Goal: Task Accomplishment & Management: Manage account settings

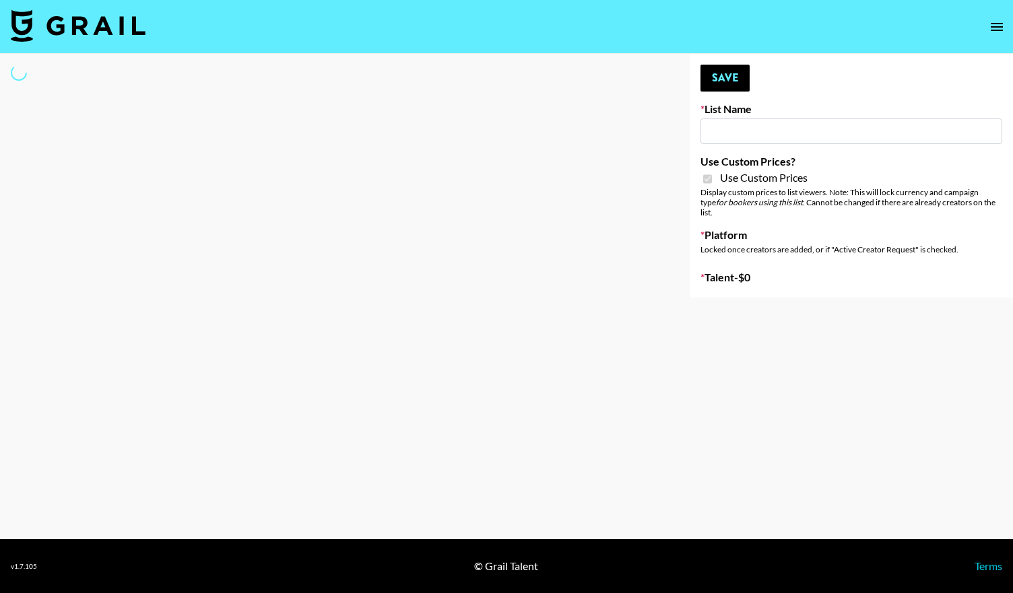
type input "Hetras"
checkbox input "true"
select select "Brand"
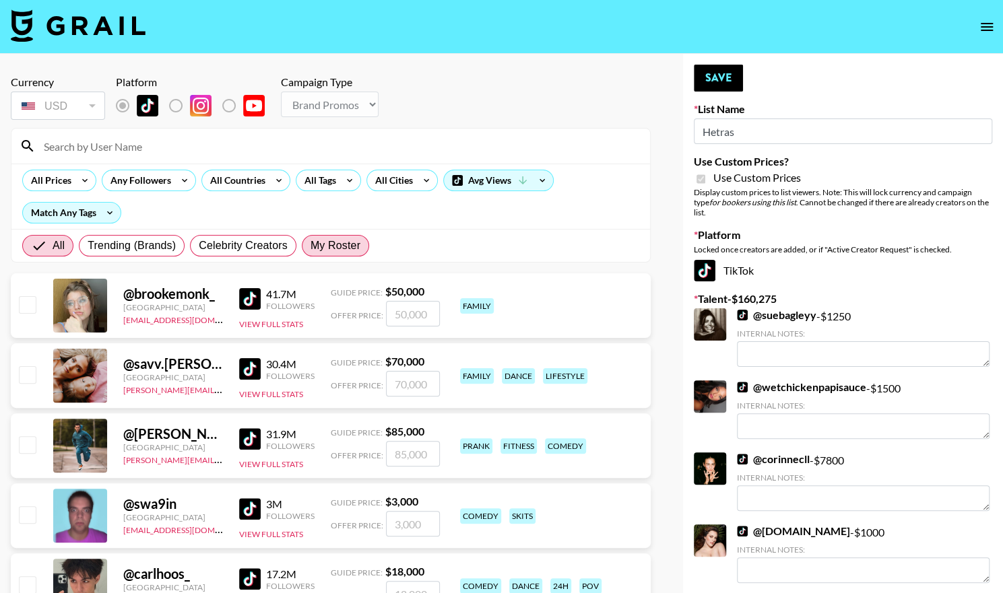
click at [325, 241] on span "My Roster" at bounding box center [335, 246] width 50 height 16
click at [310, 246] on input "My Roster" at bounding box center [310, 246] width 0 height 0
radio input "true"
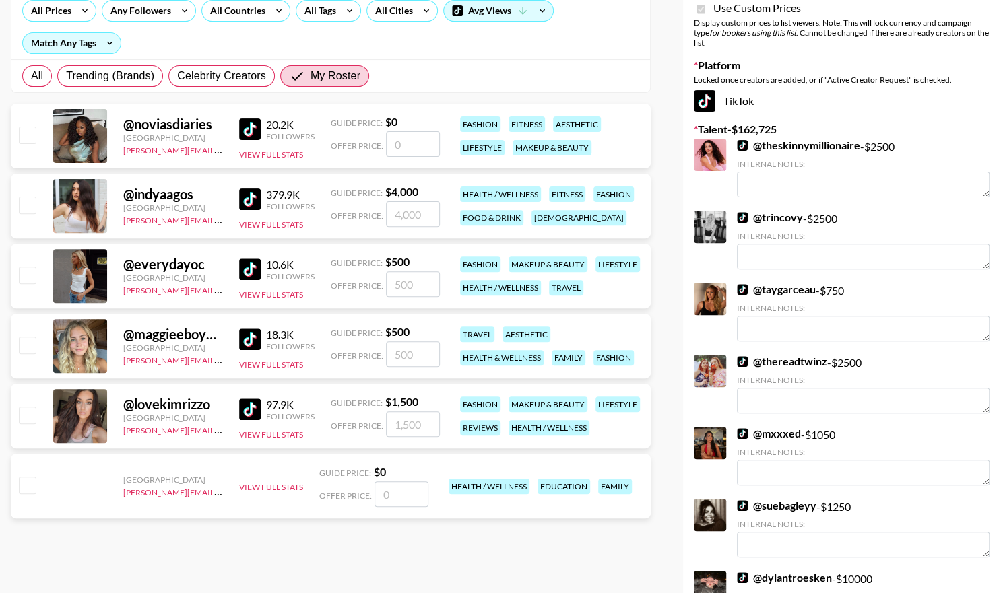
scroll to position [174, 0]
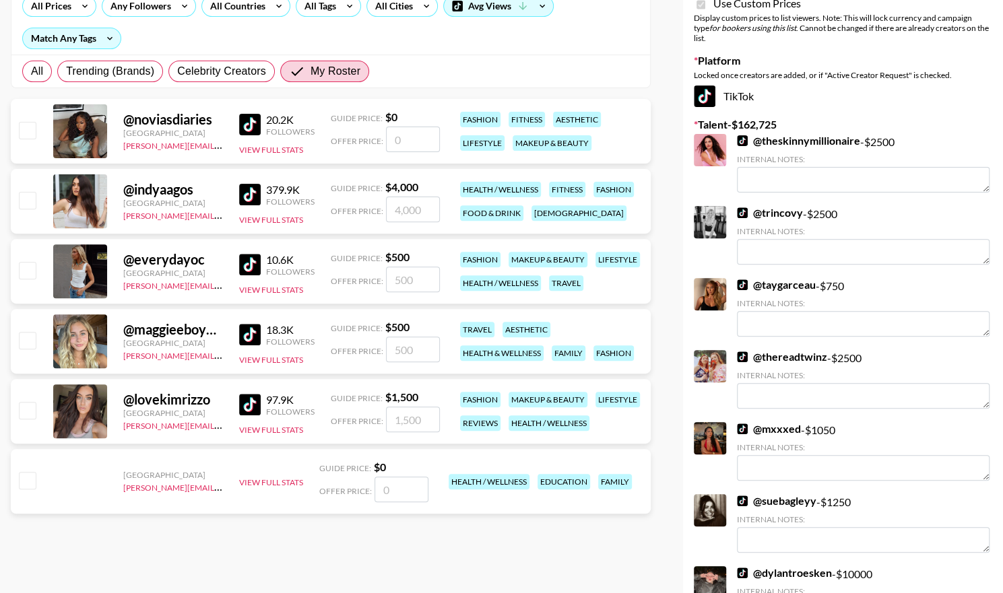
click at [24, 269] on input "checkbox" at bounding box center [27, 270] width 16 height 16
checkbox input "true"
drag, startPoint x: 420, startPoint y: 277, endPoint x: 338, endPoint y: 279, distance: 82.2
click at [338, 279] on div "Offer Price: 500" at bounding box center [385, 280] width 109 height 26
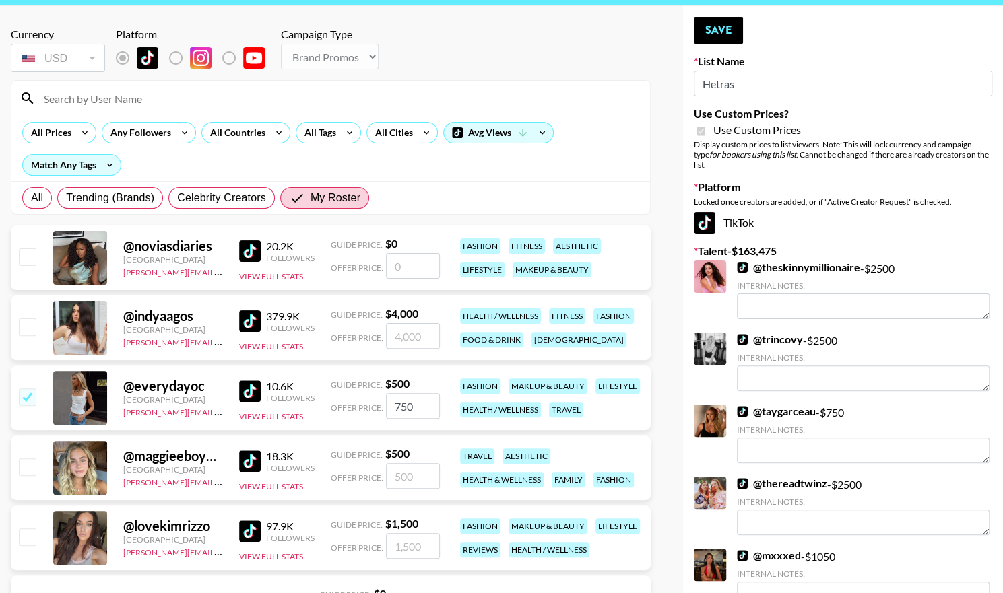
scroll to position [46, 0]
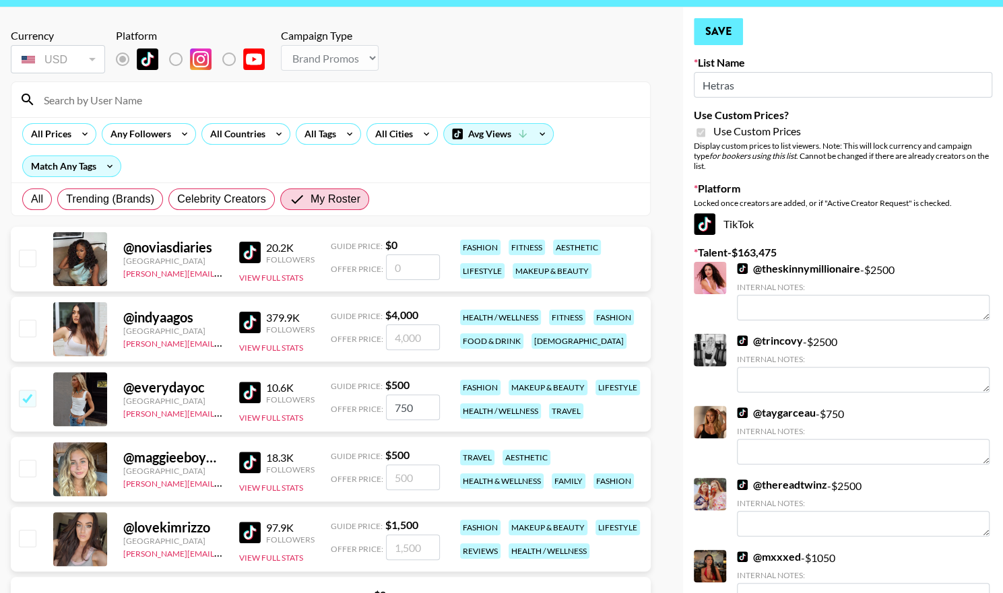
type input "750"
click at [722, 28] on button "Save" at bounding box center [717, 31] width 49 height 27
